Goal: Transaction & Acquisition: Purchase product/service

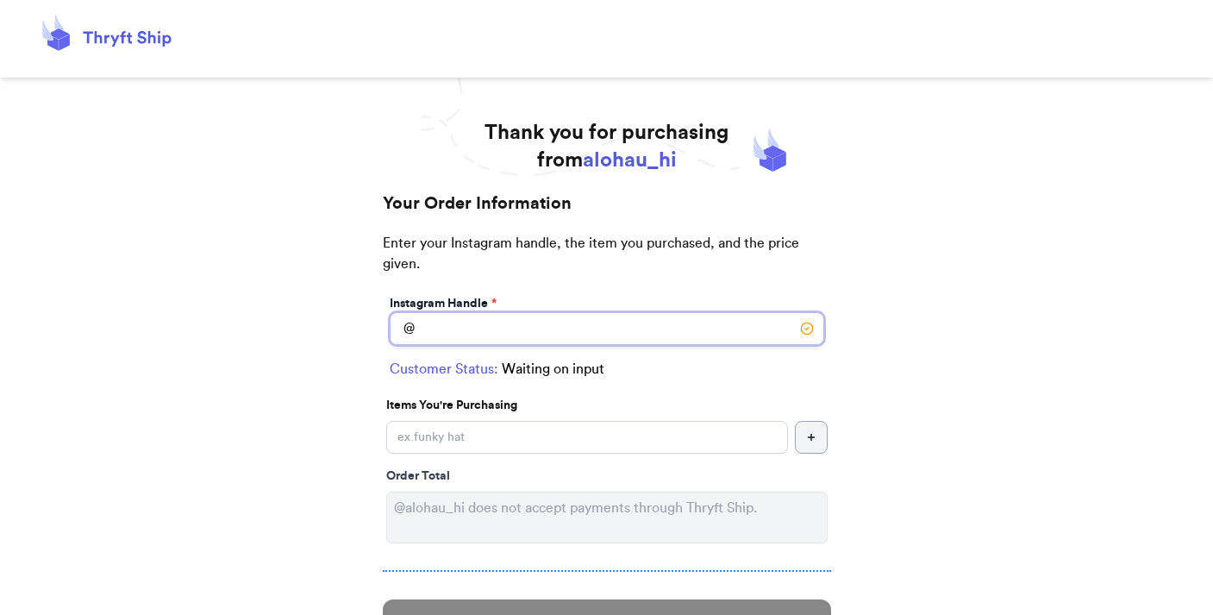
click at [455, 328] on input "Instagram Handle *" at bounding box center [607, 328] width 435 height 33
type input "monaco.sensei"
select select "HI"
type input "[GEOGRAPHIC_DATA]"
type input "96826"
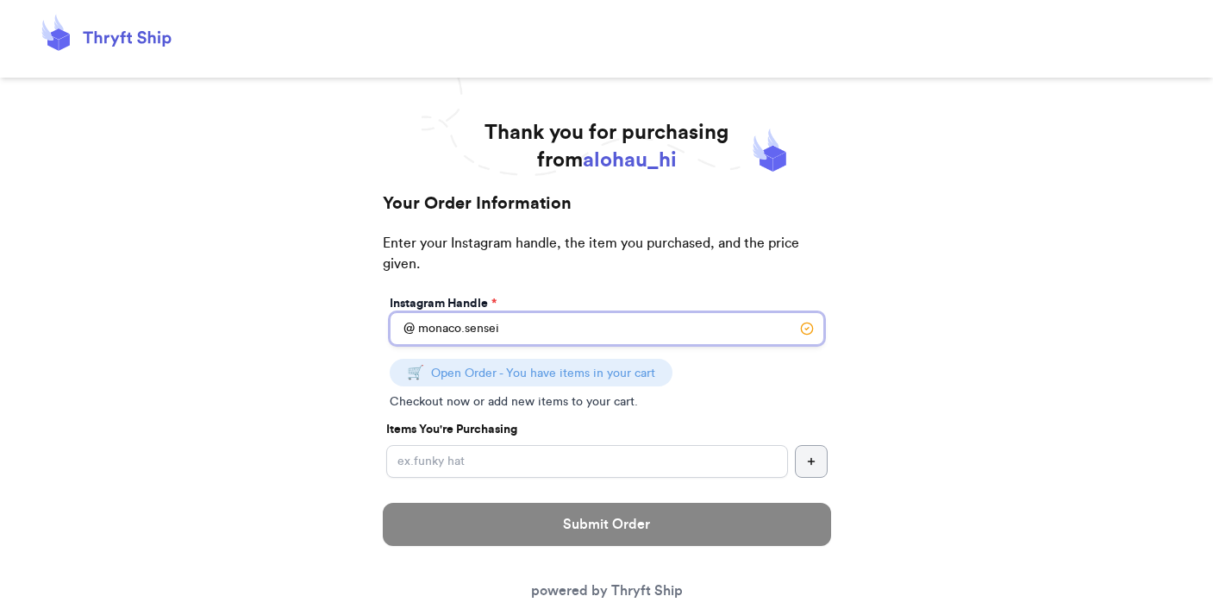
type input "monaco.sensei"
click at [606, 376] on span "Open Order - You have items in your cart" at bounding box center [543, 373] width 224 height 12
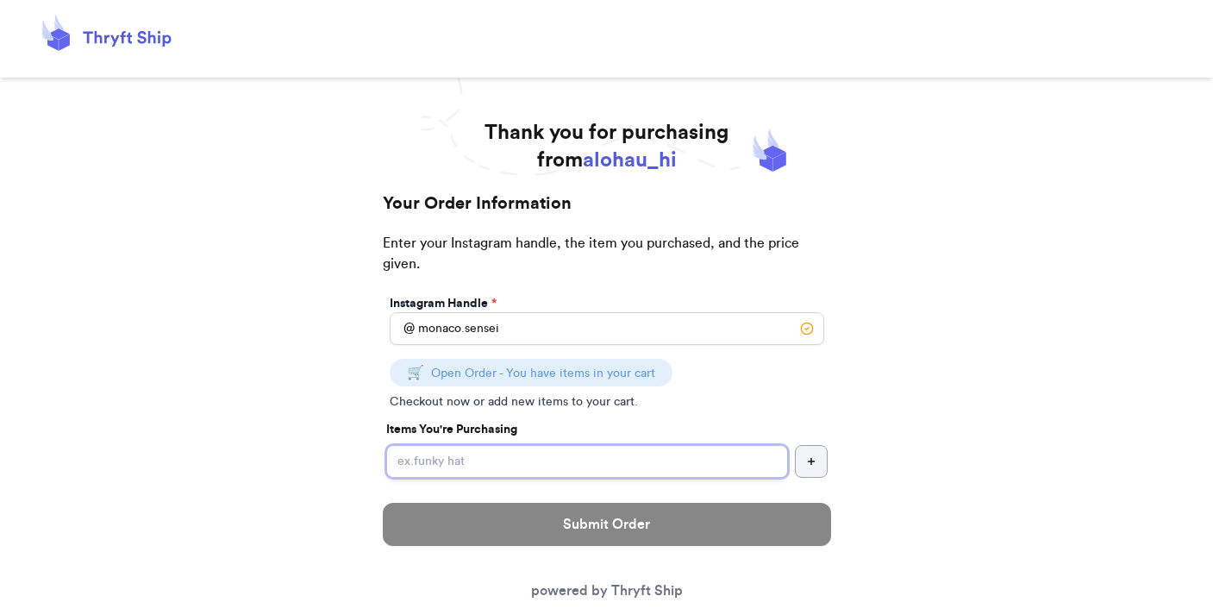
click at [464, 461] on input "Instagram Handle *" at bounding box center [587, 461] width 402 height 33
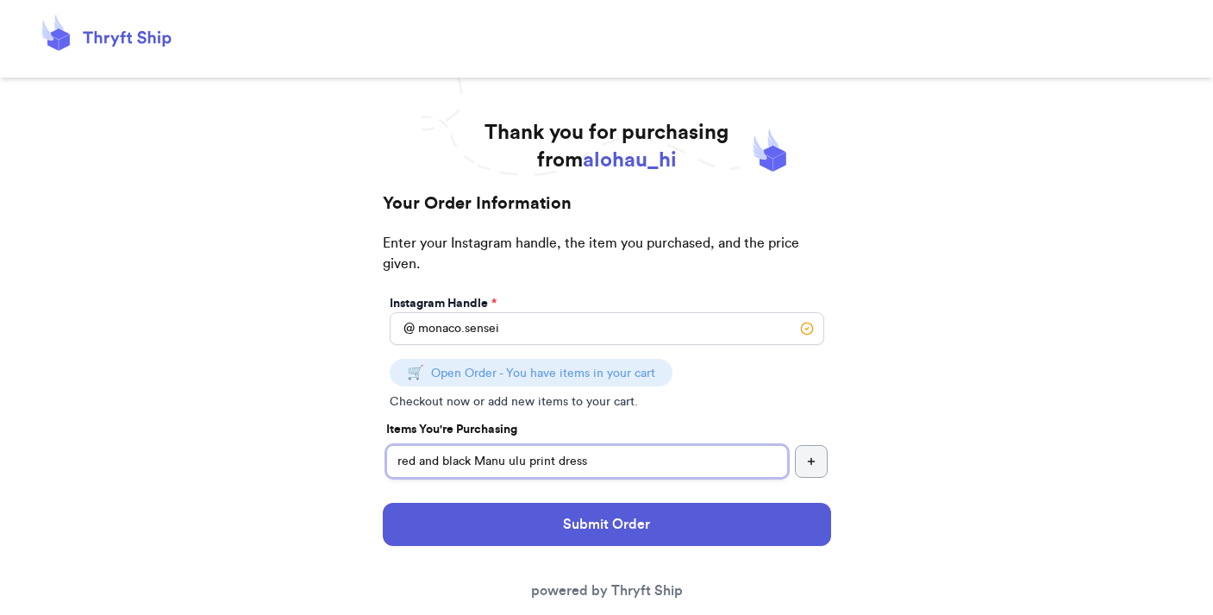
type input "red and black Manu ulu print dress"
click at [708, 490] on div "Submit Order powered by Thryft Ship" at bounding box center [607, 552] width 448 height 126
click at [806, 461] on icon "button" at bounding box center [811, 461] width 10 height 10
click at [812, 457] on icon "button" at bounding box center [811, 461] width 10 height 10
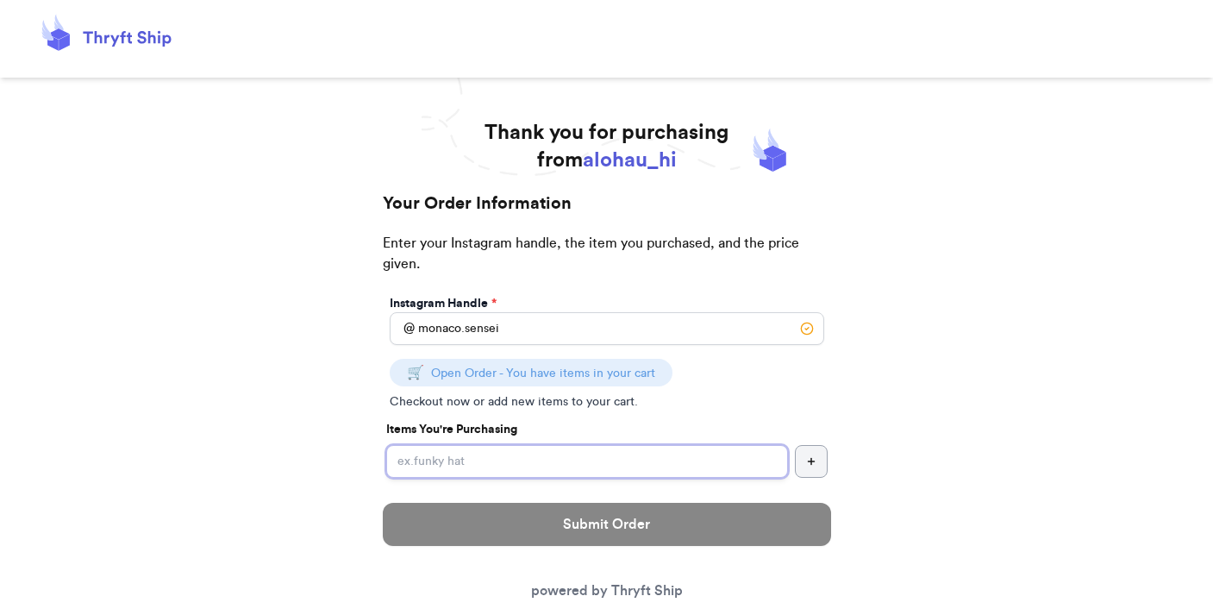
click at [658, 457] on input "Instagram Handle *" at bounding box center [587, 461] width 402 height 33
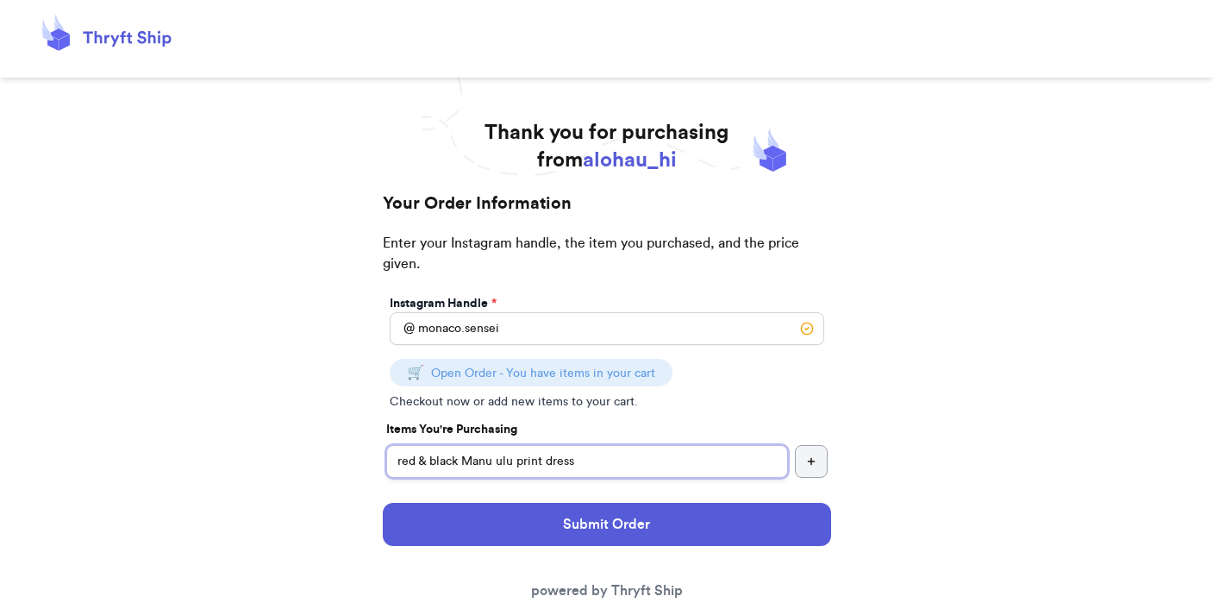
type input "red & black Manu ulu print dress"
click at [954, 408] on div "Thank you for purchasing from alohau_hi Your Order Information Enter your Insta…" at bounding box center [606, 582] width 1213 height 927
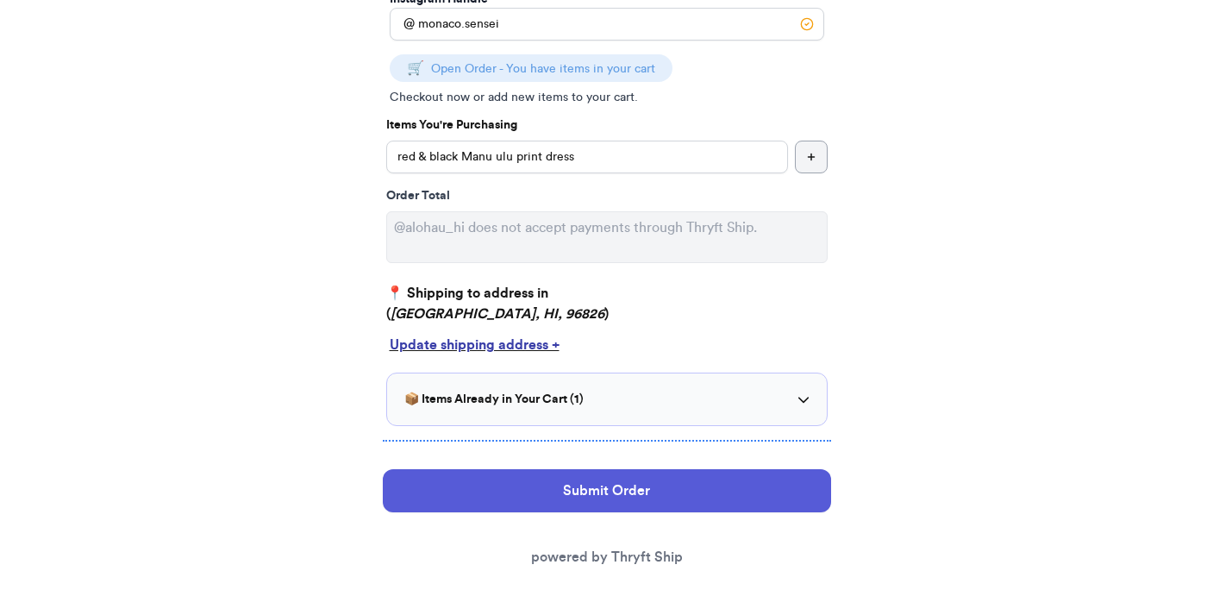
scroll to position [299, 0]
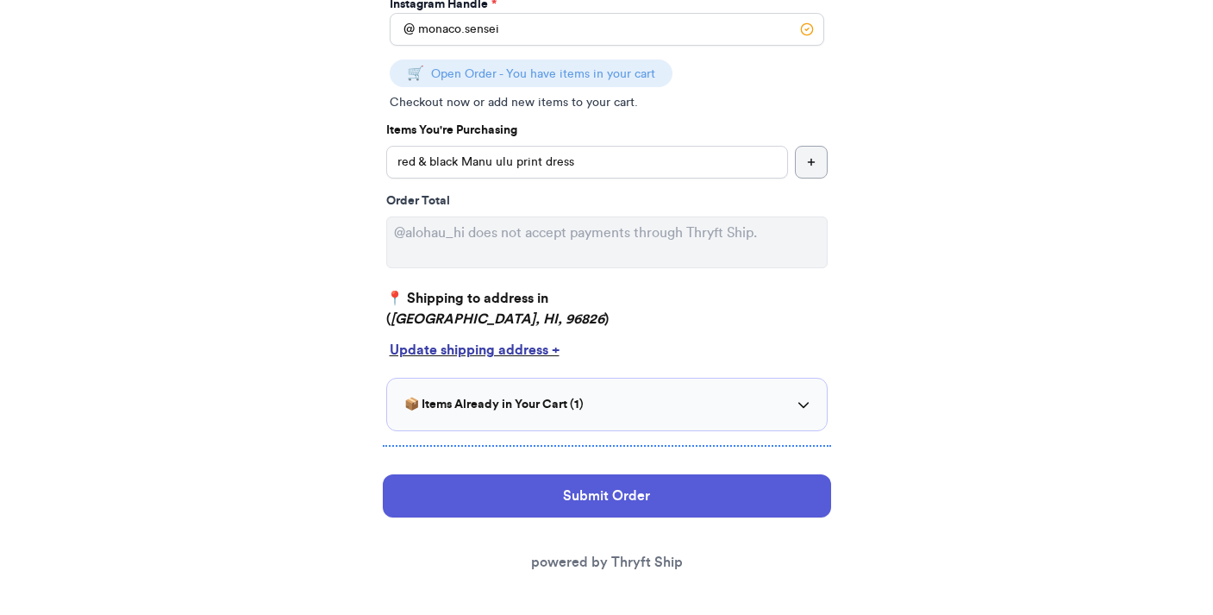
click at [538, 301] on p "📍 Shipping to address in ( Honolulu, HI, 96826 )" at bounding box center [607, 308] width 442 height 41
click at [801, 407] on icon at bounding box center [804, 404] width 12 height 12
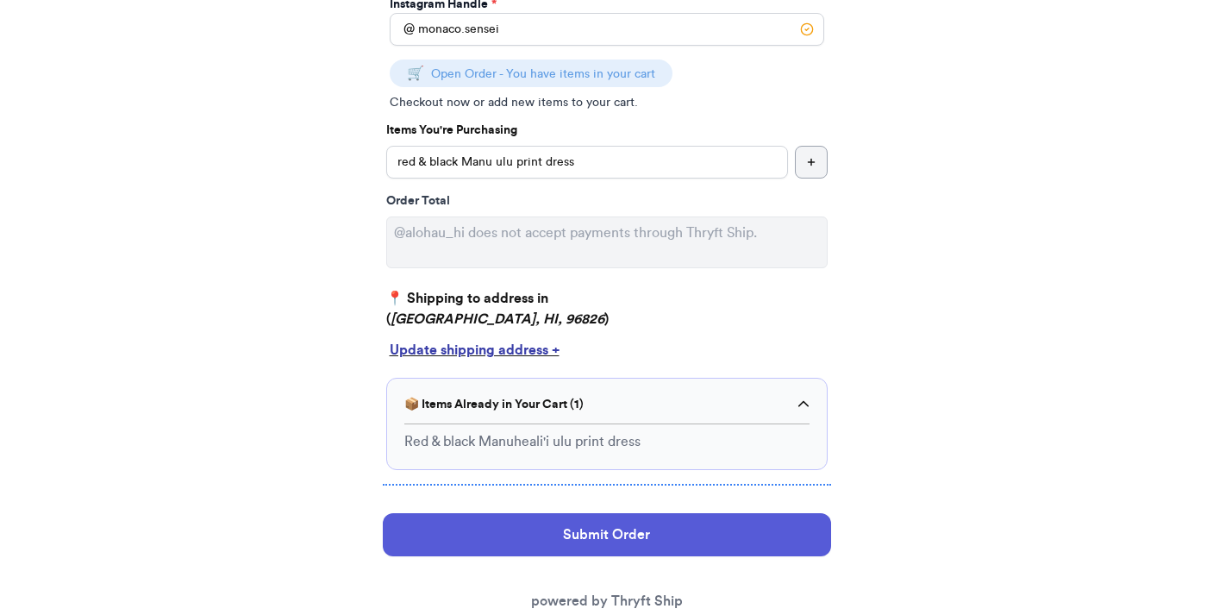
click at [865, 348] on div "Thank you for purchasing from alohau_hi Your Order Information Enter your Insta…" at bounding box center [606, 240] width 517 height 840
click at [865, 324] on div "Thank you for purchasing from alohau_hi Your Order Information Enter your Insta…" at bounding box center [606, 240] width 517 height 840
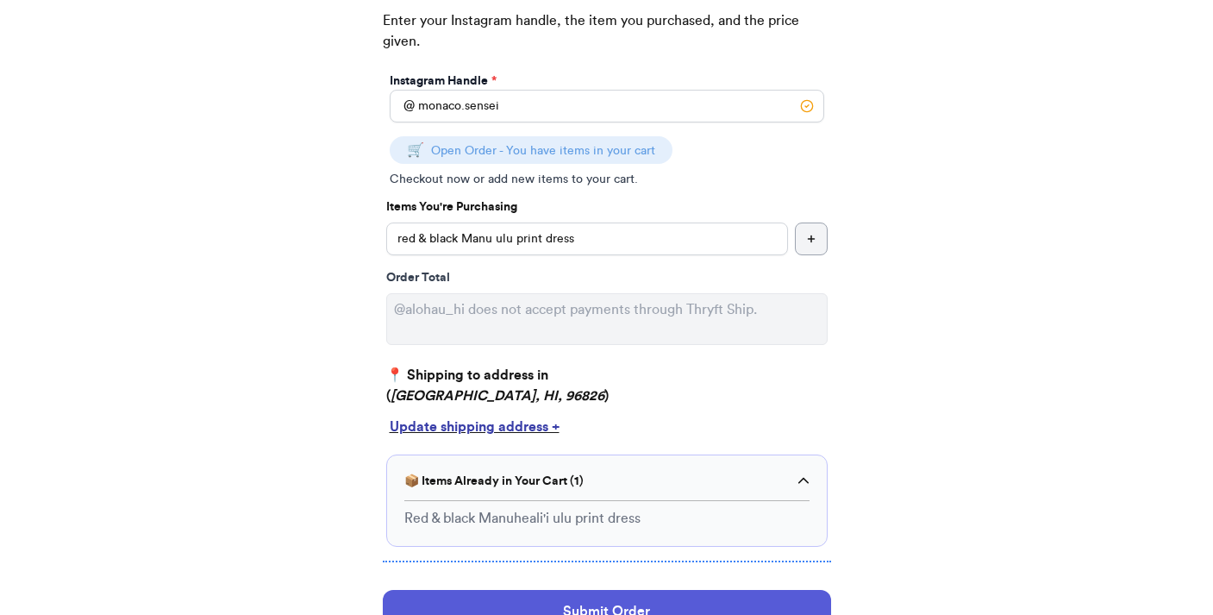
scroll to position [224, 0]
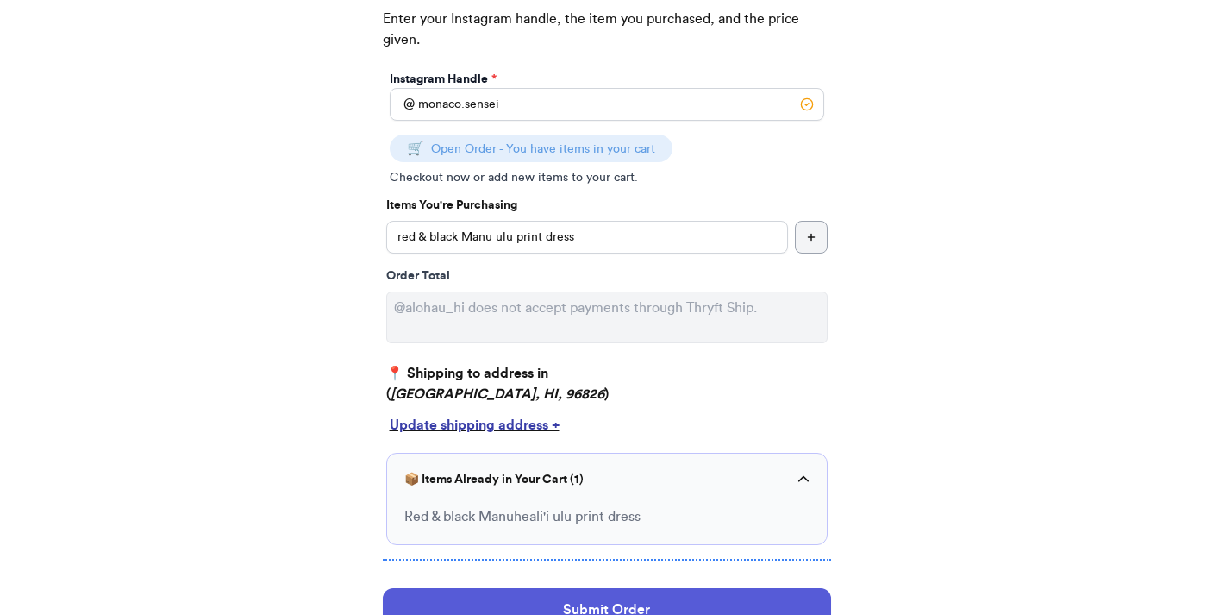
click at [819, 359] on div "Instagram Handle * @ monaco.sensei 🛒 Open Order - You have items in your cart C…" at bounding box center [607, 306] width 448 height 478
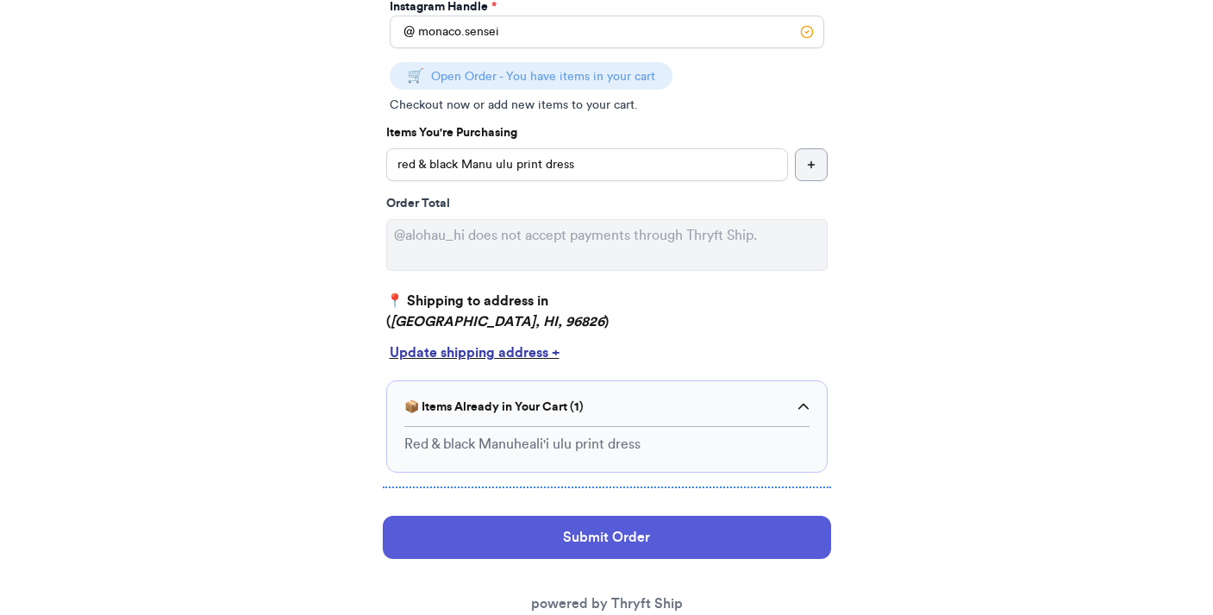
scroll to position [310, 0]
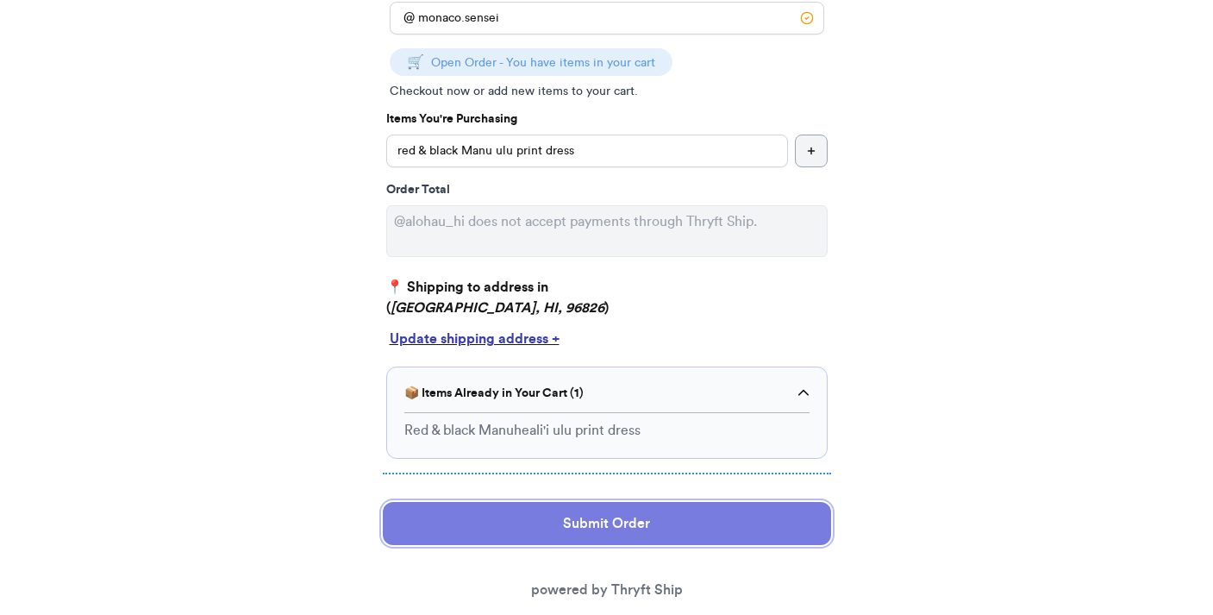
click at [611, 529] on button "Submit Order" at bounding box center [607, 523] width 448 height 43
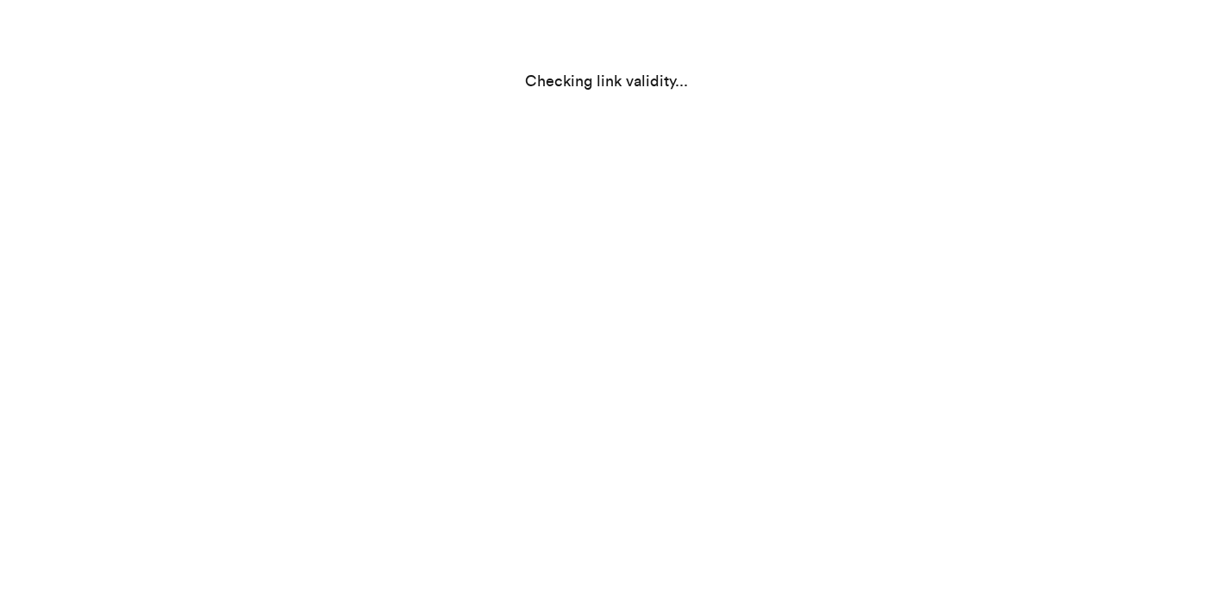
scroll to position [0, 0]
select select "HI"
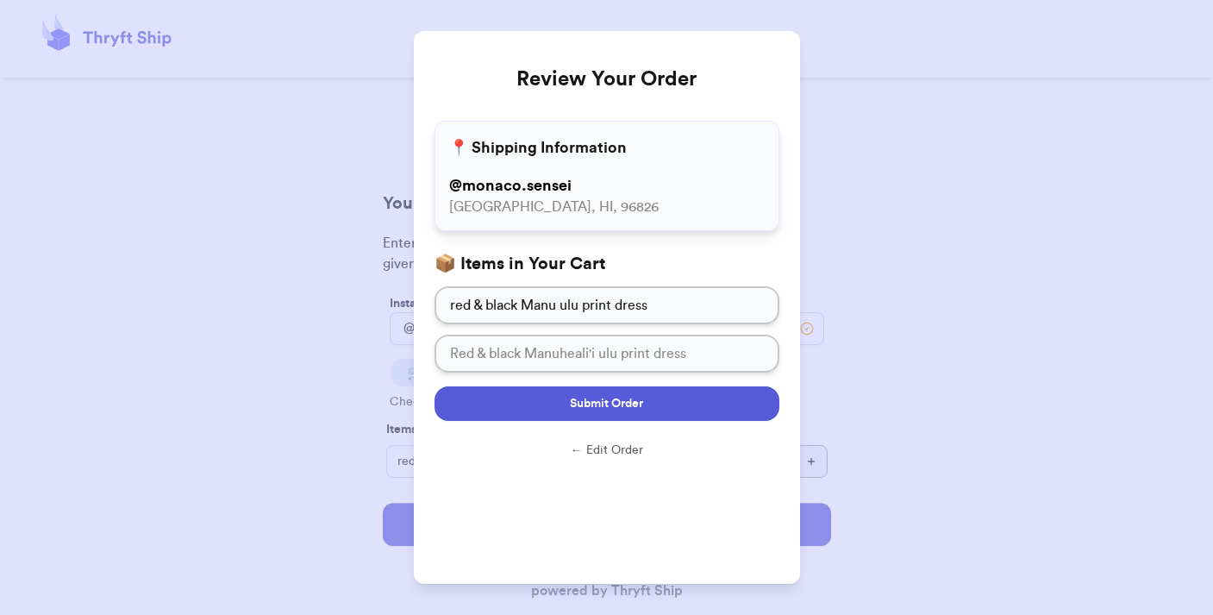
click at [607, 404] on span "Submit Order" at bounding box center [606, 403] width 73 height 17
